Goal: Information Seeking & Learning: Check status

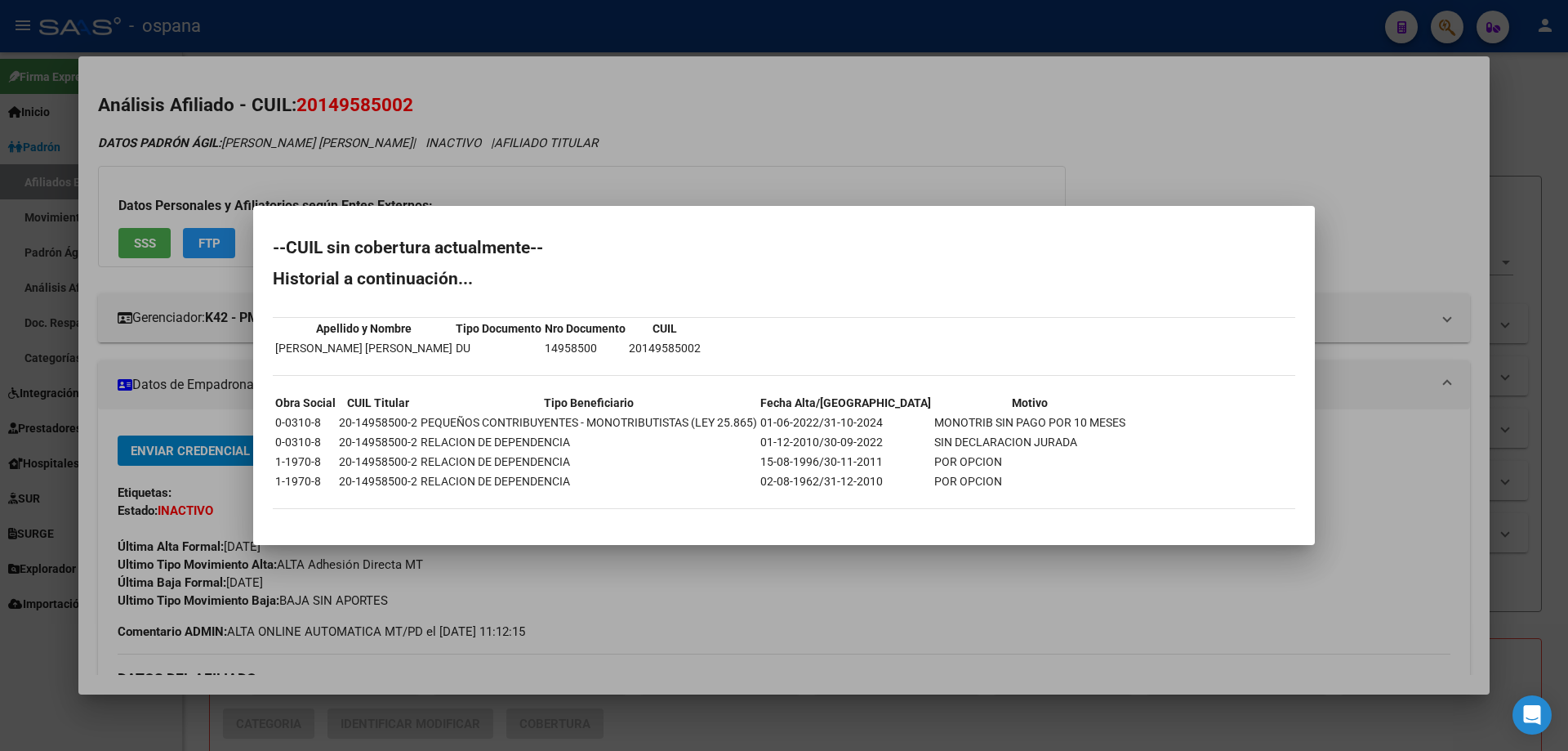
click at [31, 304] on div at bounding box center [784, 375] width 1568 height 751
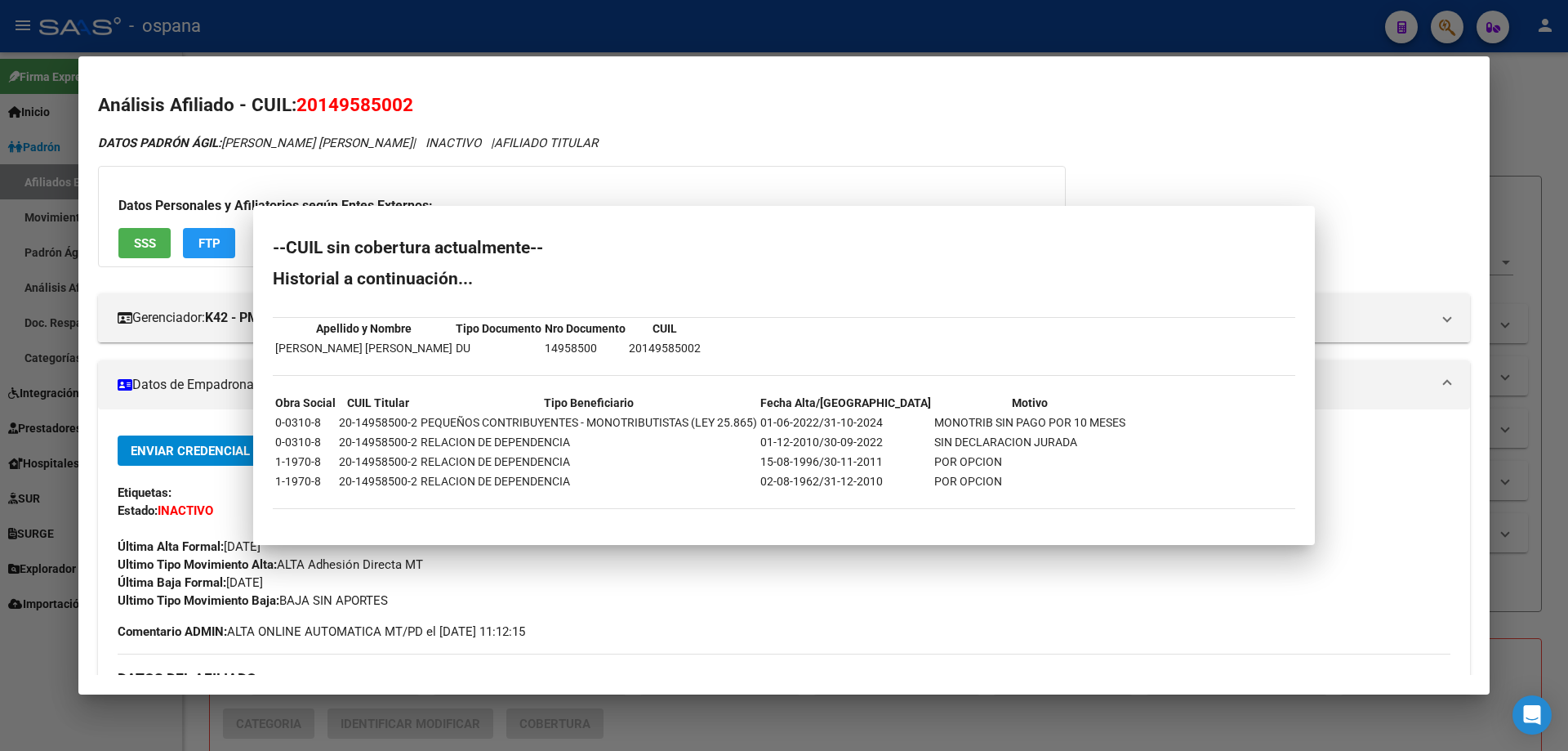
click at [31, 304] on div at bounding box center [784, 375] width 1568 height 751
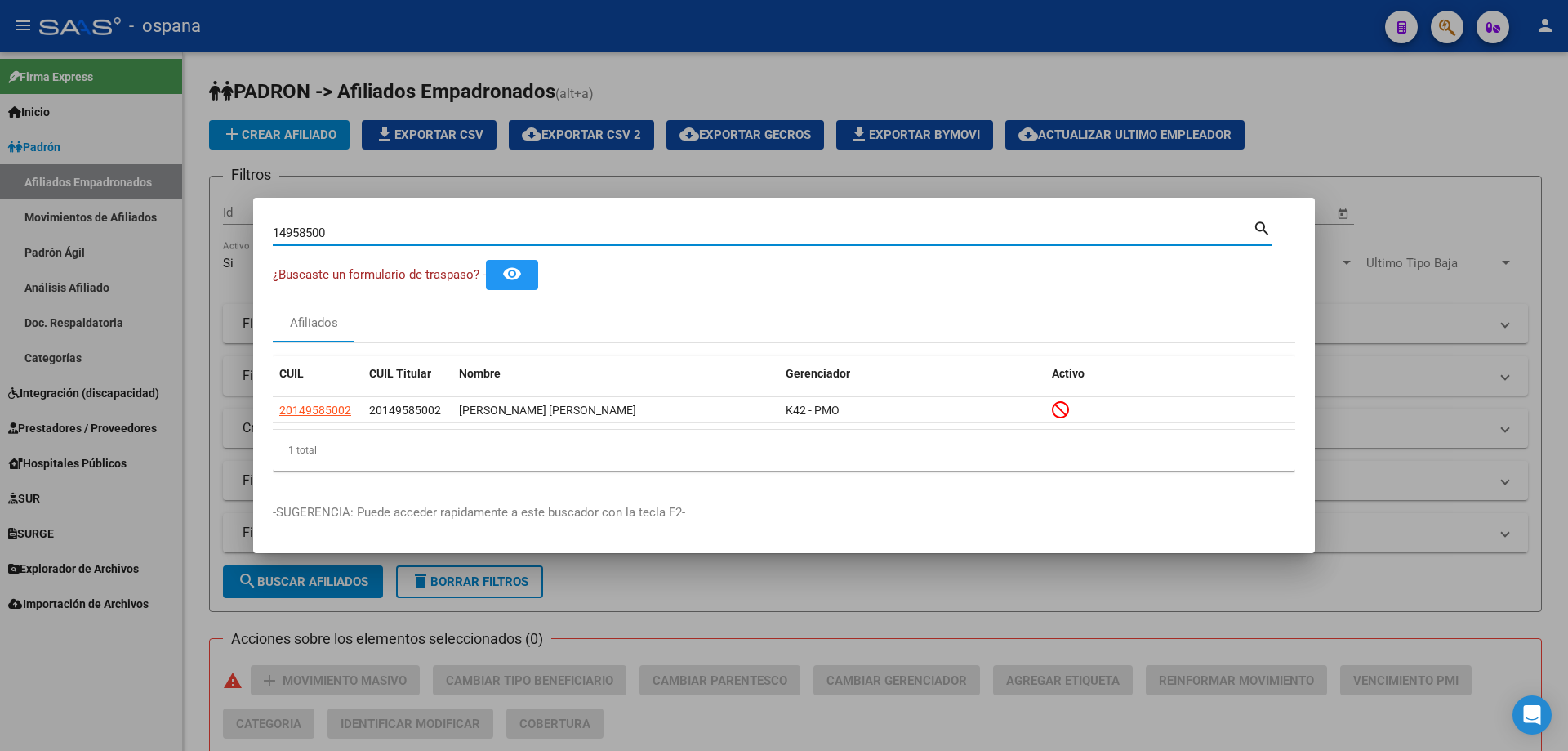
drag, startPoint x: 337, startPoint y: 233, endPoint x: 186, endPoint y: 208, distance: 153.1
click at [187, 207] on div "14958500 Buscar (apellido, dni, cuil, [PERSON_NAME], cuit, obra social) search …" at bounding box center [784, 375] width 1568 height 751
paste input "9296088"
type input "92960880"
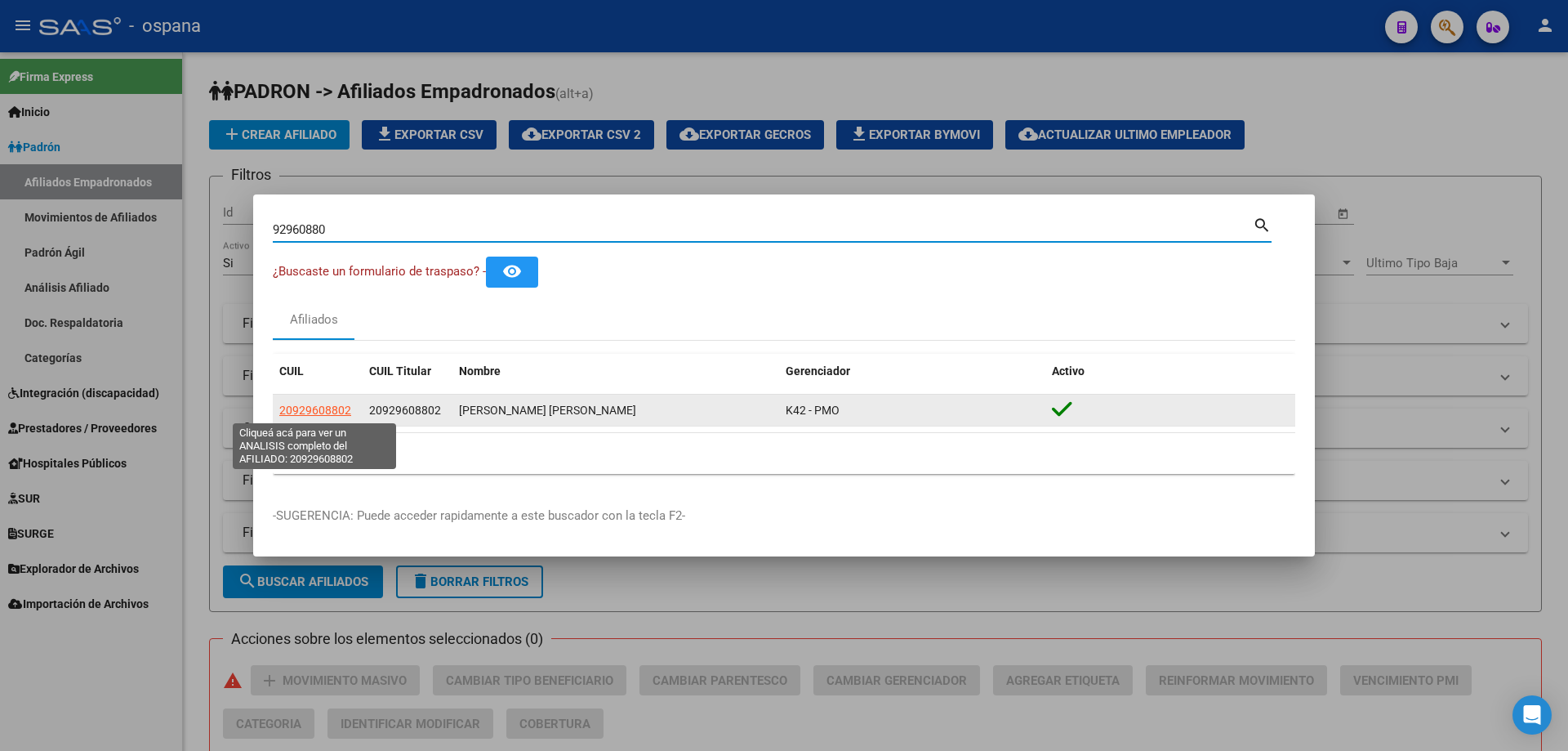
click at [321, 414] on span "20929608802" at bounding box center [315, 410] width 72 height 13
type textarea "20929608802"
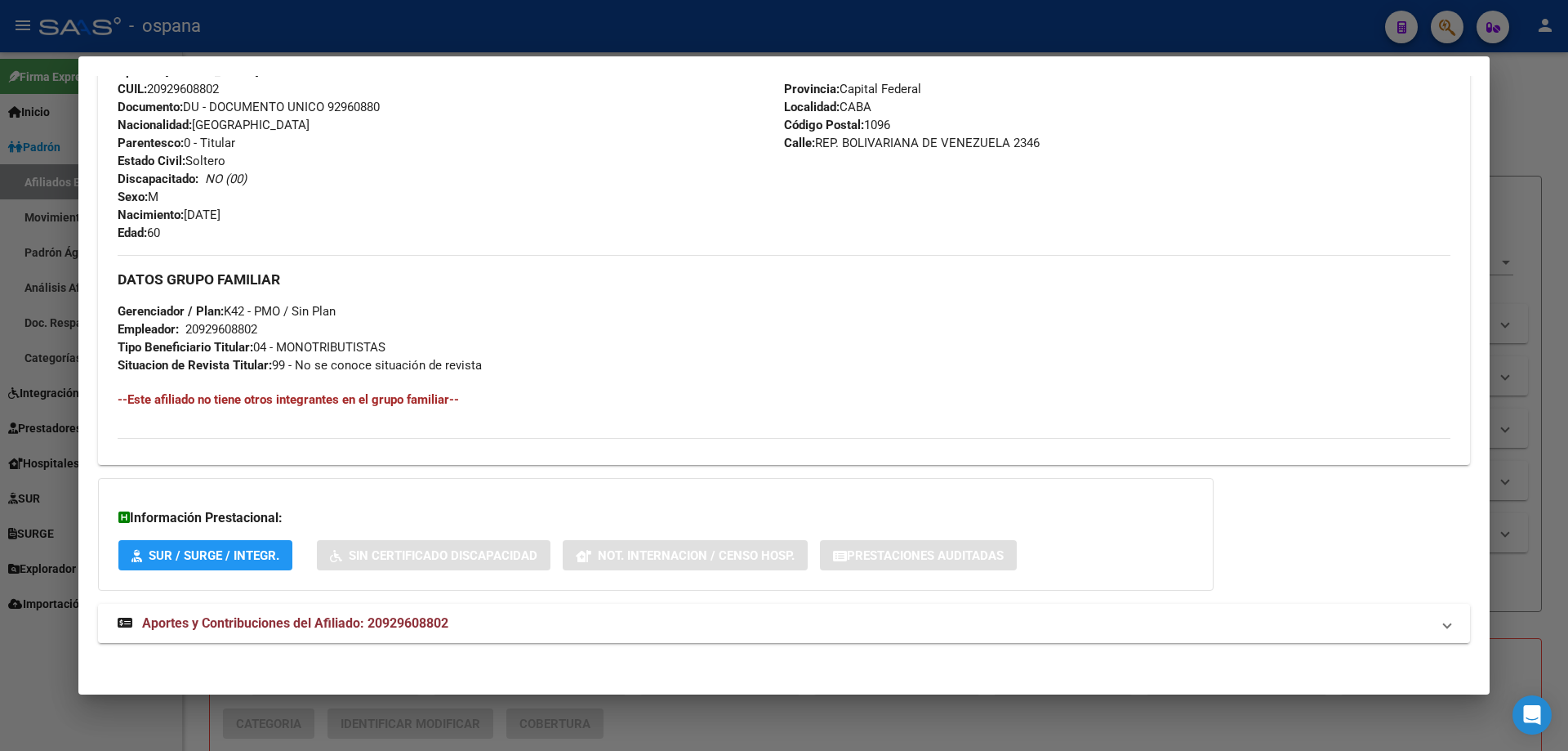
scroll to position [576, 0]
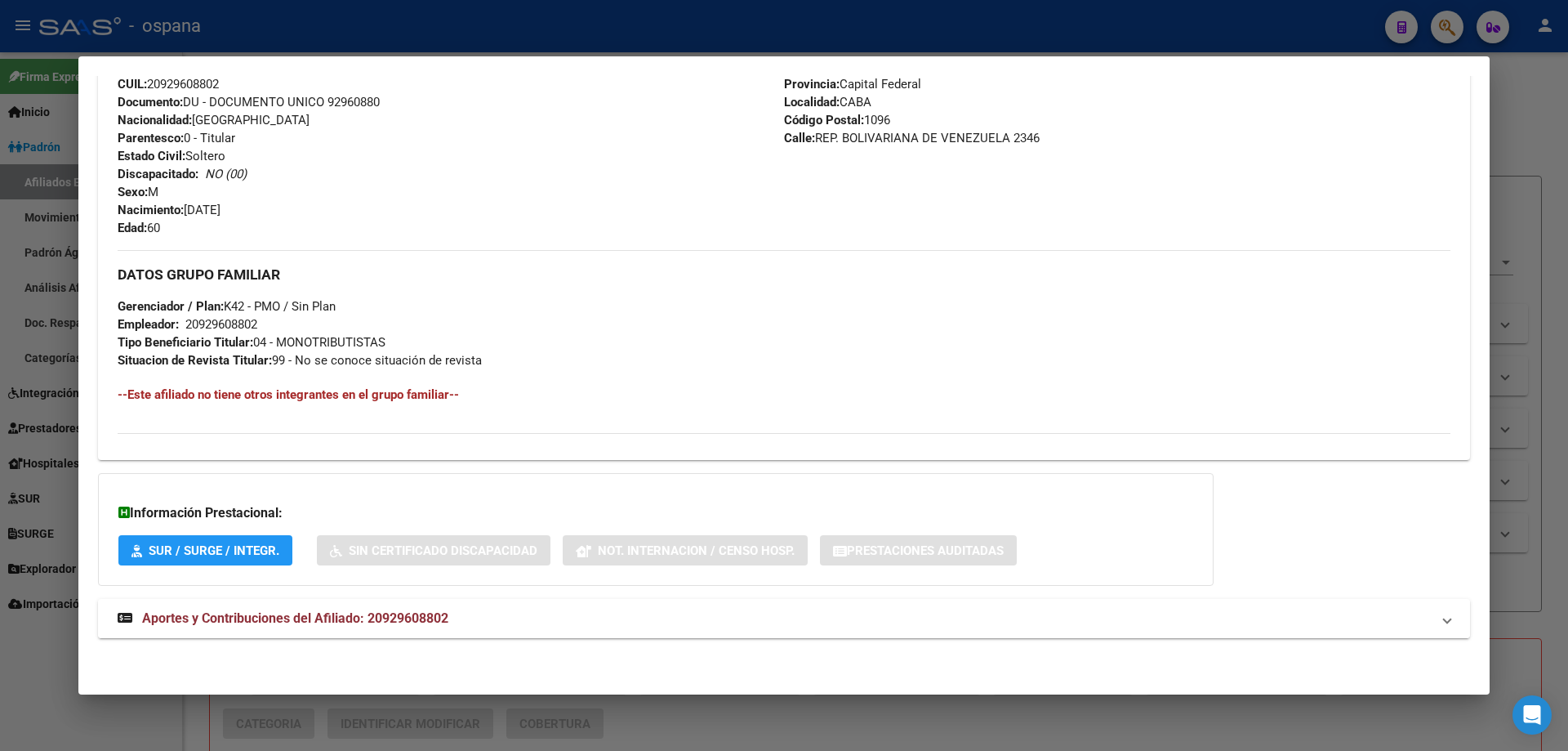
click at [332, 623] on span "Aportes y Contribuciones del Afiliado: 20929608802" at bounding box center [295, 618] width 306 height 16
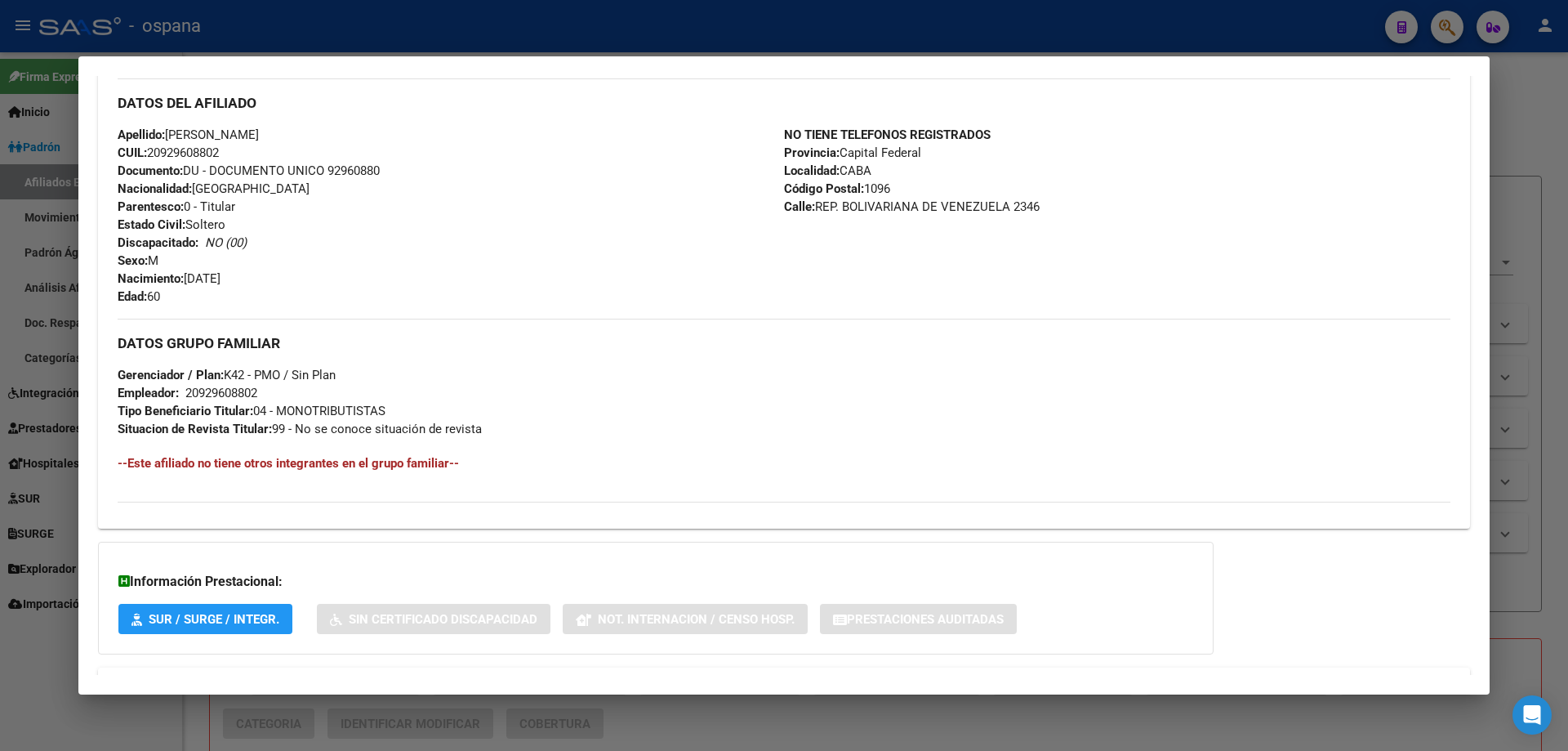
scroll to position [0, 0]
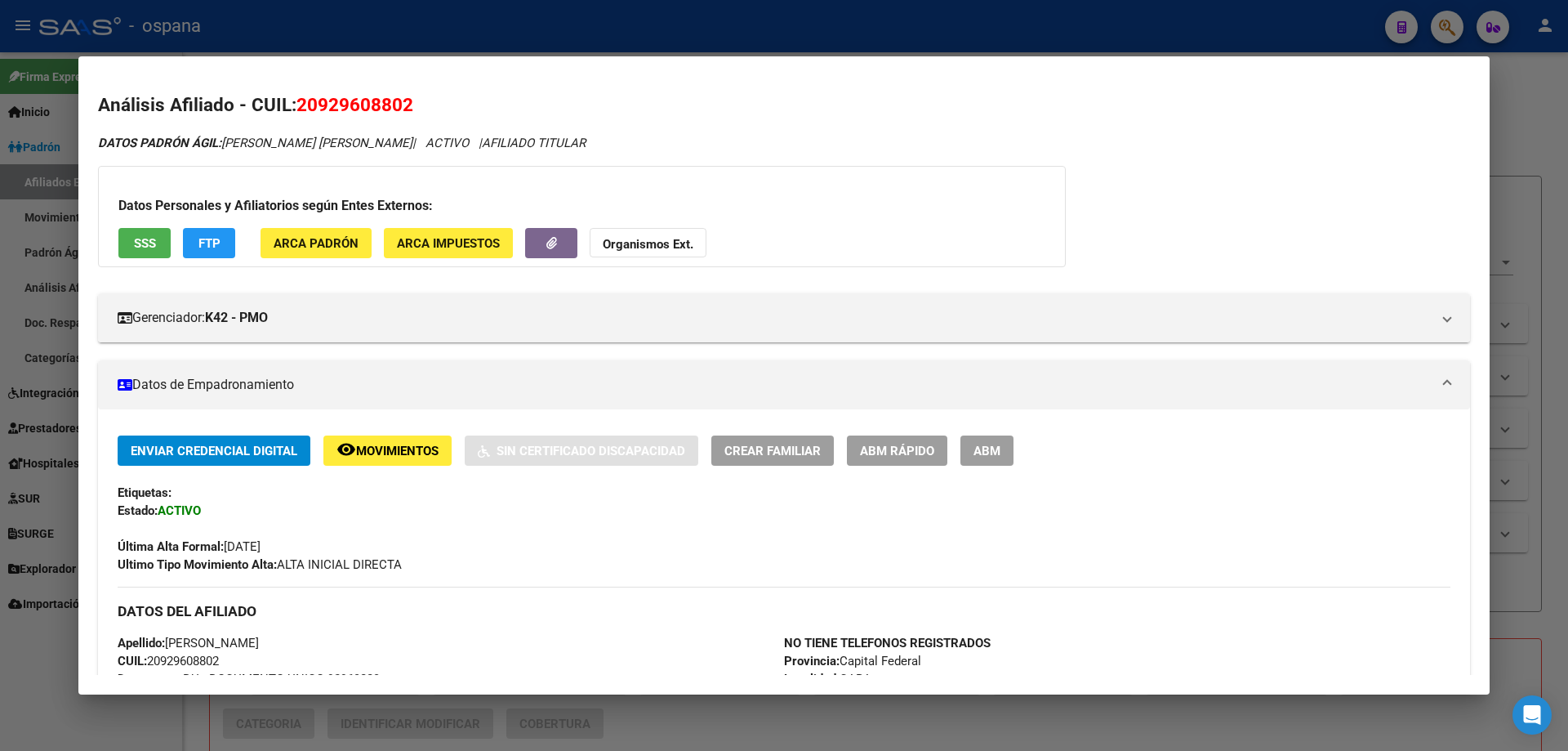
click at [154, 252] on button "SSS" at bounding box center [144, 243] width 52 height 31
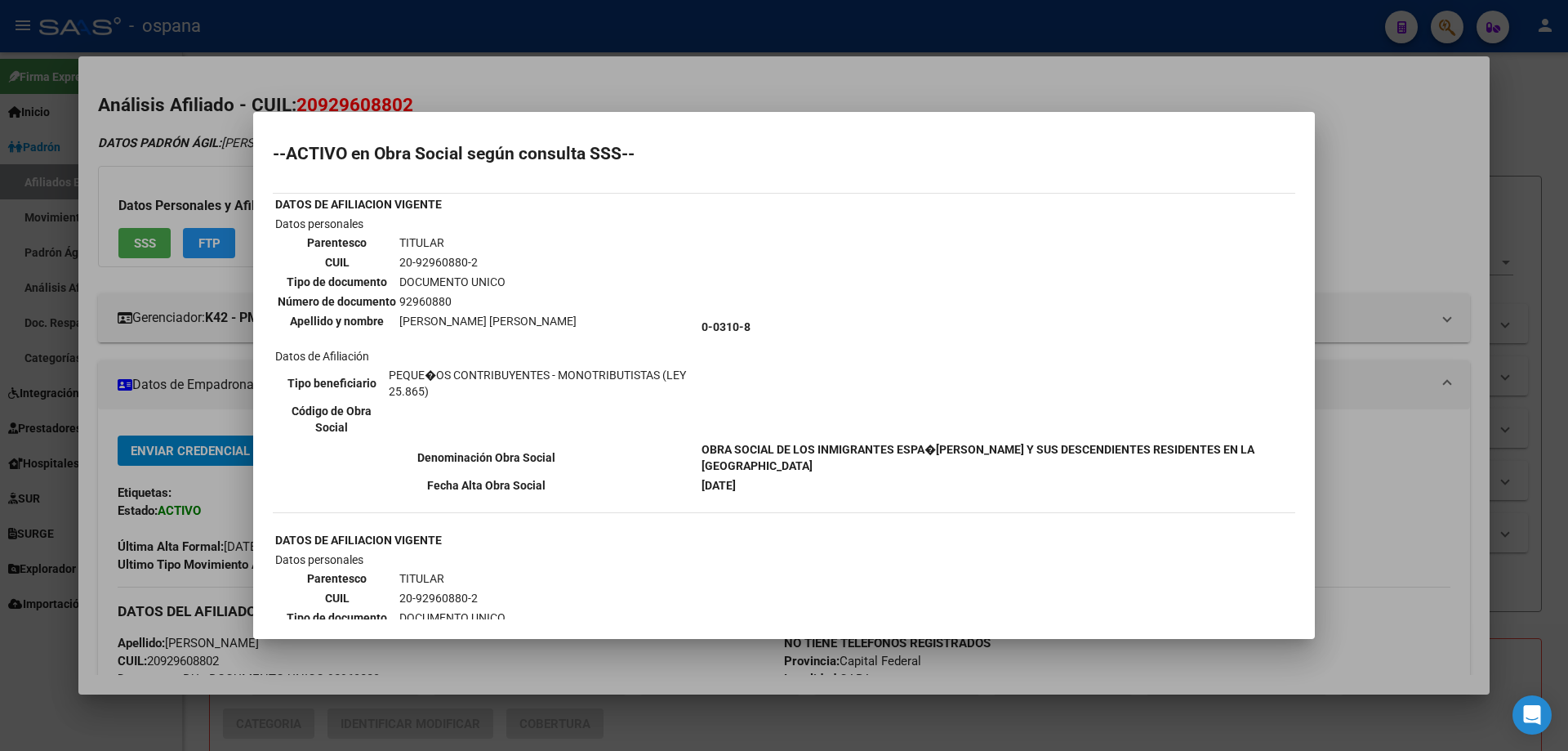
click at [187, 291] on div at bounding box center [784, 375] width 1568 height 751
